Goal: Task Accomplishment & Management: Use online tool/utility

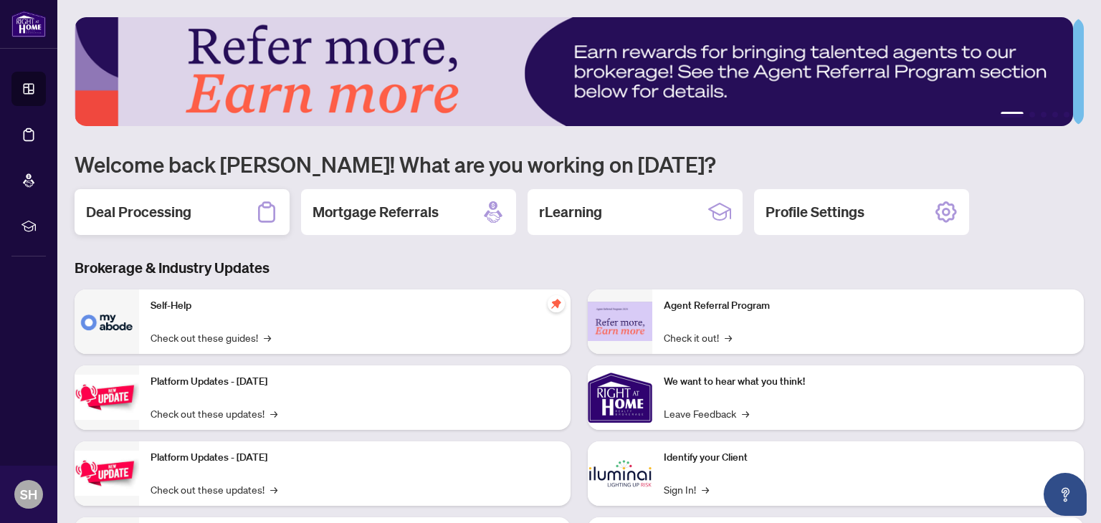
click at [145, 208] on h2 "Deal Processing" at bounding box center [138, 212] width 105 height 20
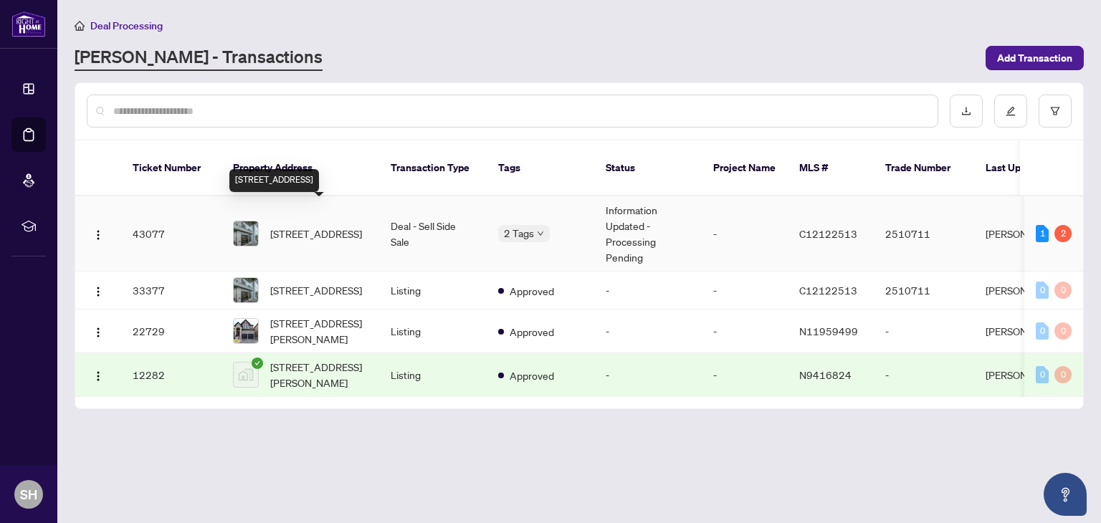
click at [278, 226] on span "[STREET_ADDRESS]" at bounding box center [316, 234] width 92 height 16
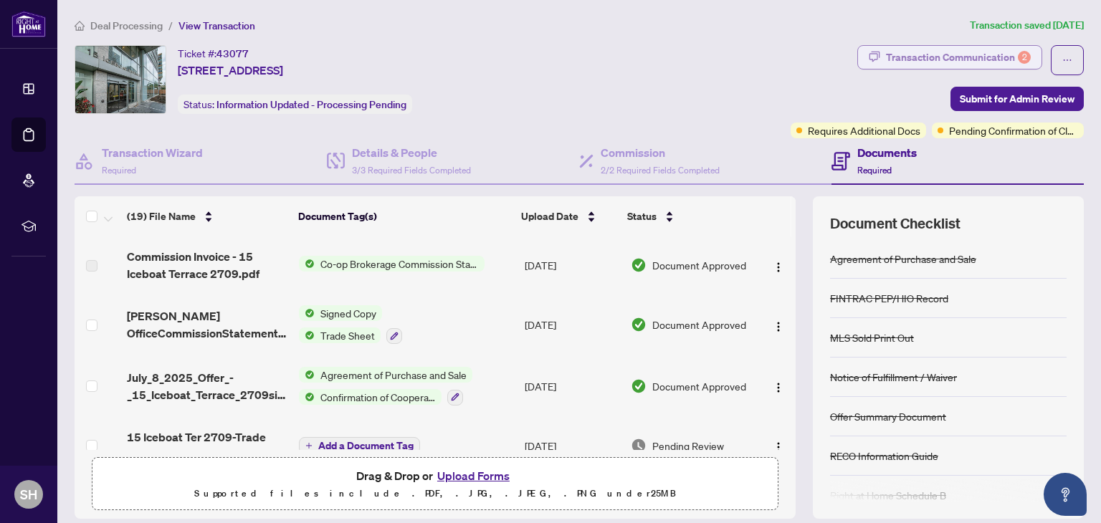
click at [954, 57] on div "Transaction Communication 2" at bounding box center [958, 57] width 145 height 23
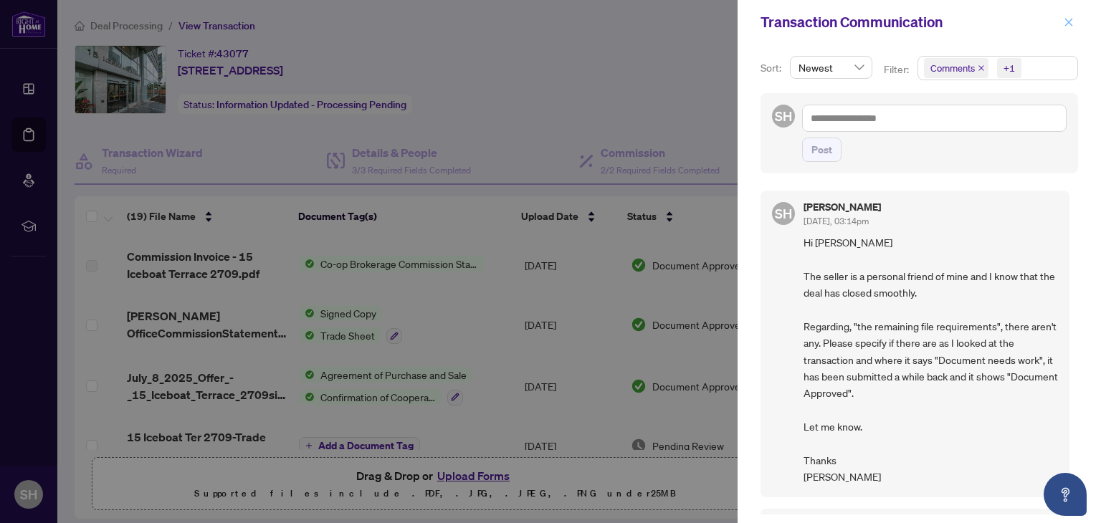
click at [1067, 23] on icon "close" at bounding box center [1069, 22] width 8 height 8
